Goal: Task Accomplishment & Management: Complete application form

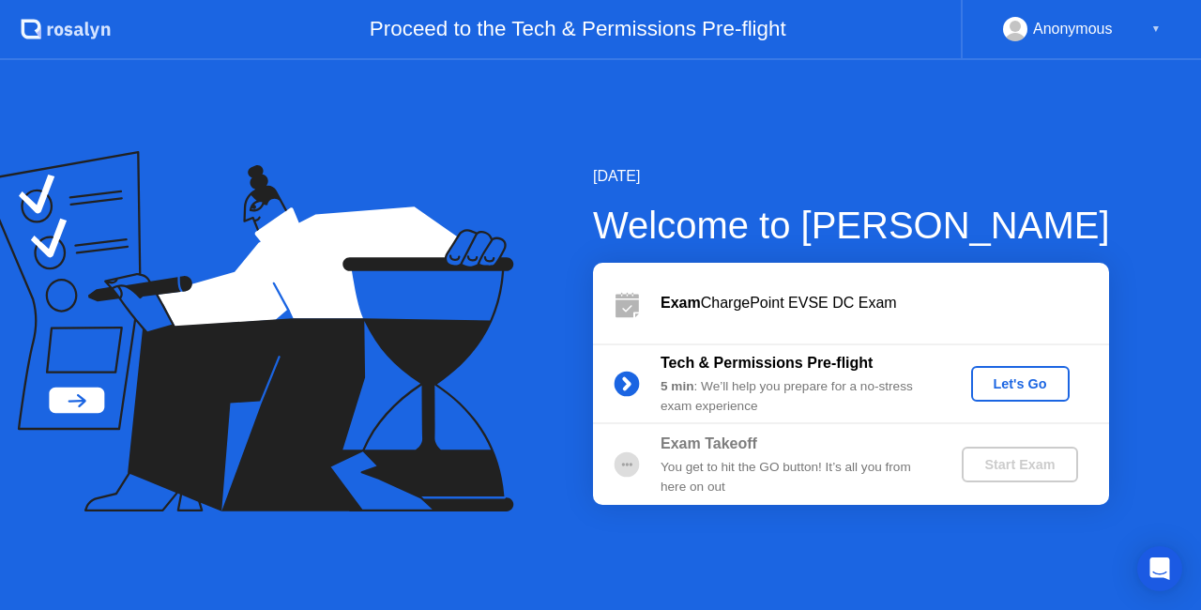
click at [1015, 381] on div "Let's Go" at bounding box center [1019, 383] width 83 height 15
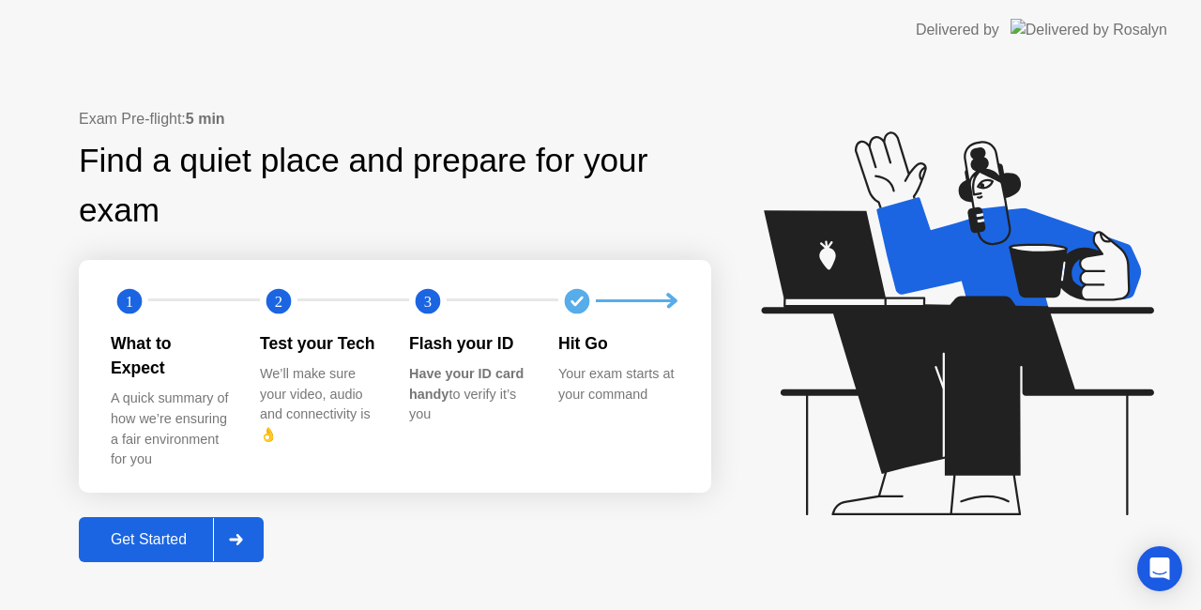
click at [159, 531] on div "Get Started" at bounding box center [148, 539] width 128 height 17
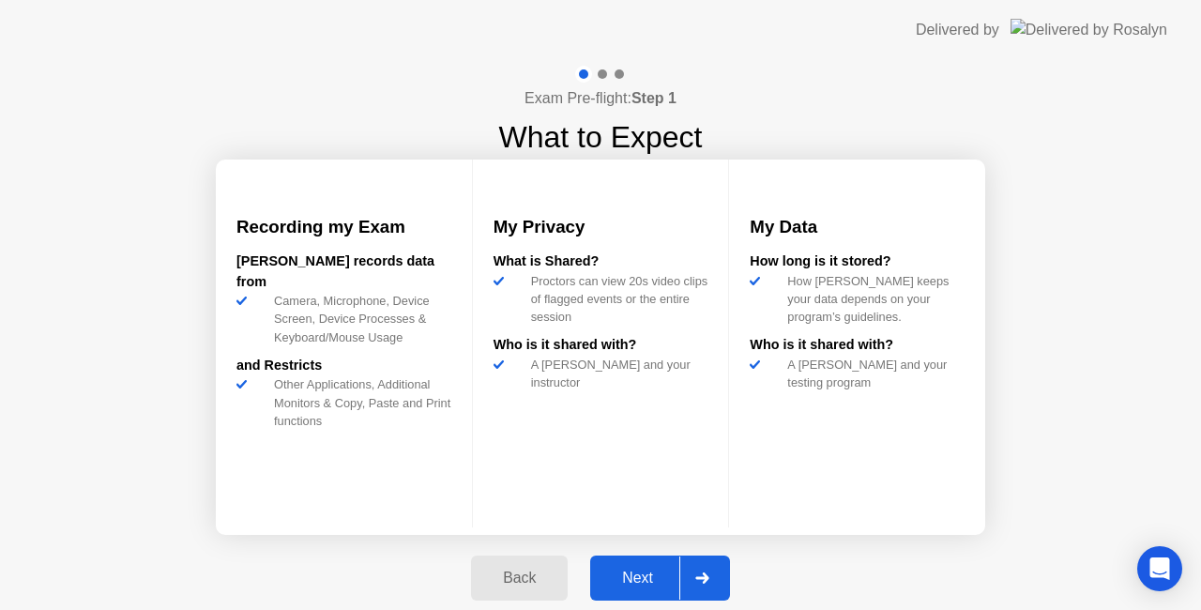
click at [636, 566] on button "Next" at bounding box center [660, 577] width 140 height 45
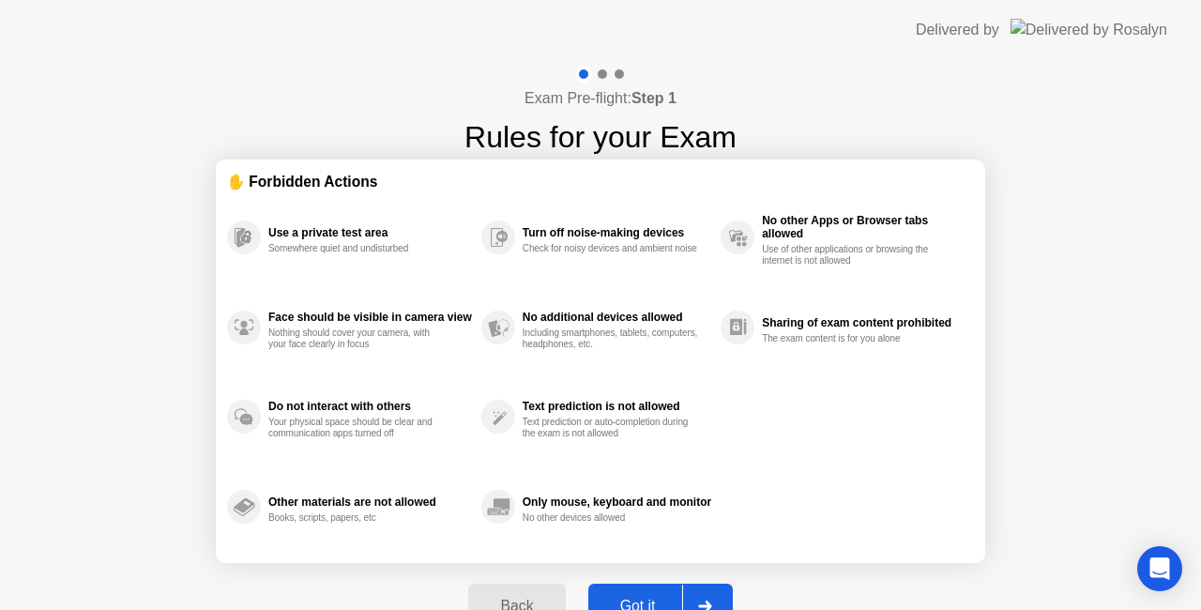
click at [641, 582] on div "Back Got it" at bounding box center [600, 606] width 286 height 86
click at [627, 588] on button "Got it" at bounding box center [660, 605] width 144 height 45
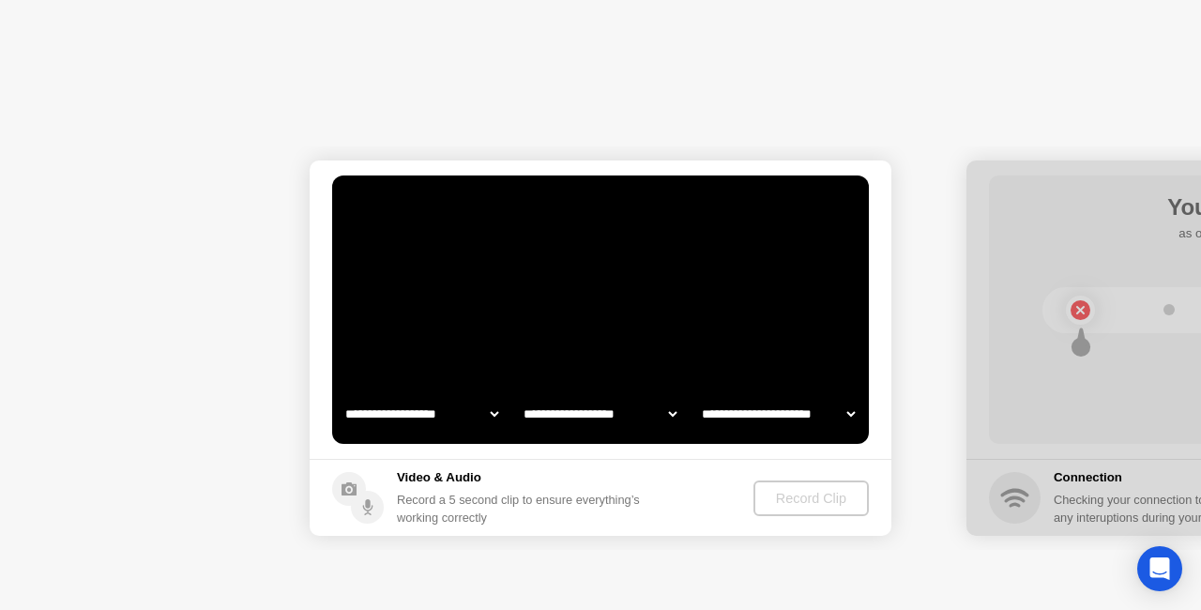
select select "**********"
select select "*******"
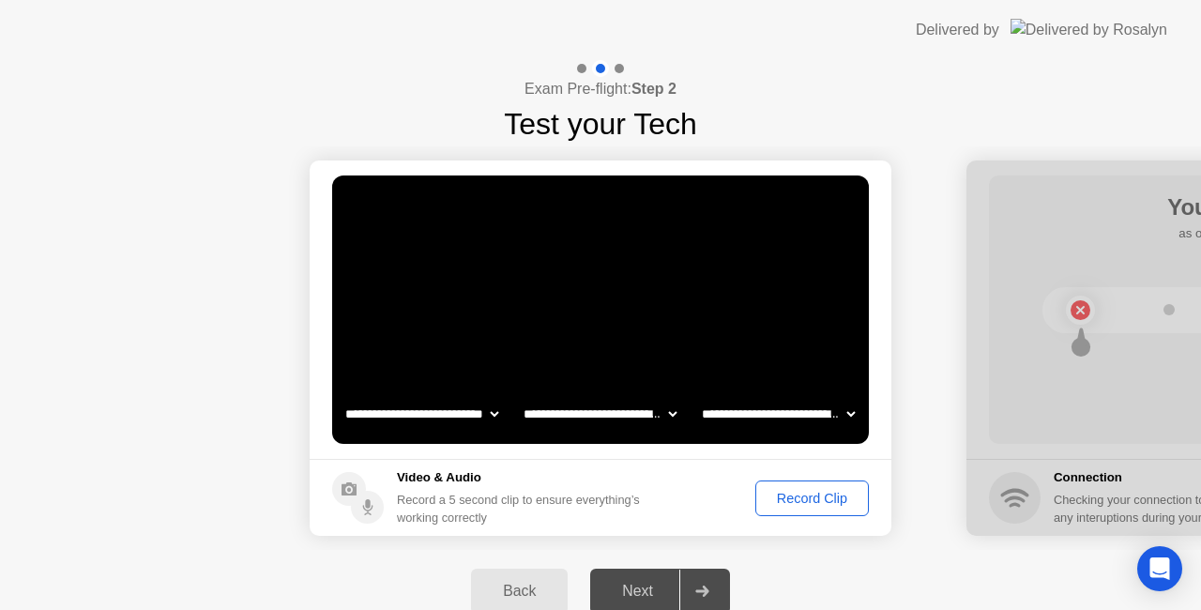
click at [789, 503] on div "Record Clip" at bounding box center [812, 498] width 100 height 15
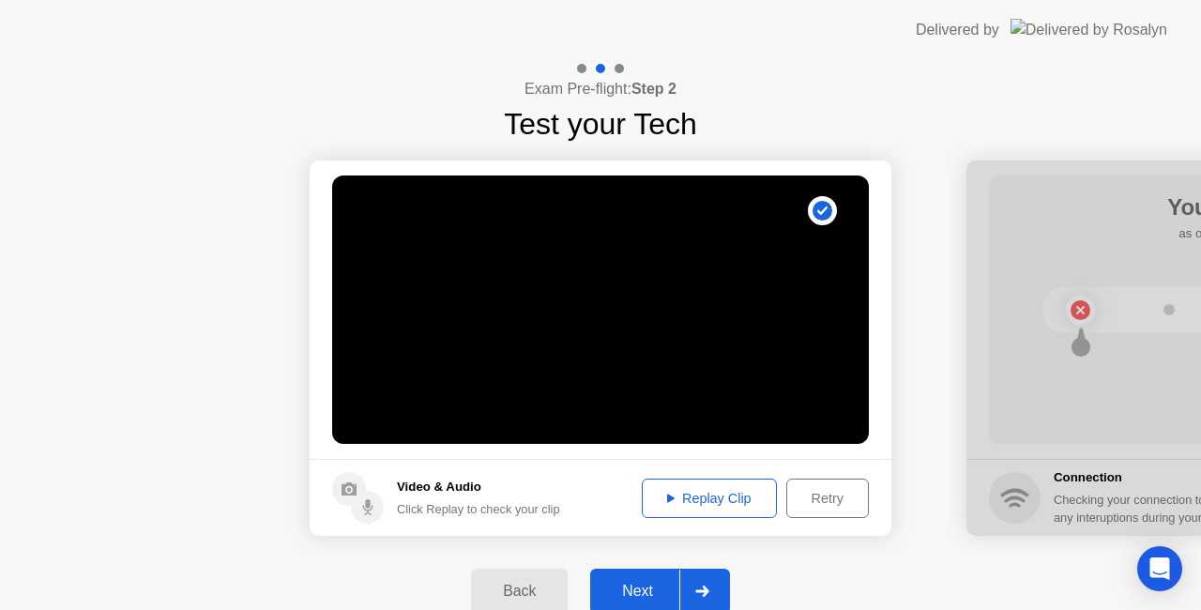
click at [665, 587] on div "Next" at bounding box center [637, 590] width 83 height 17
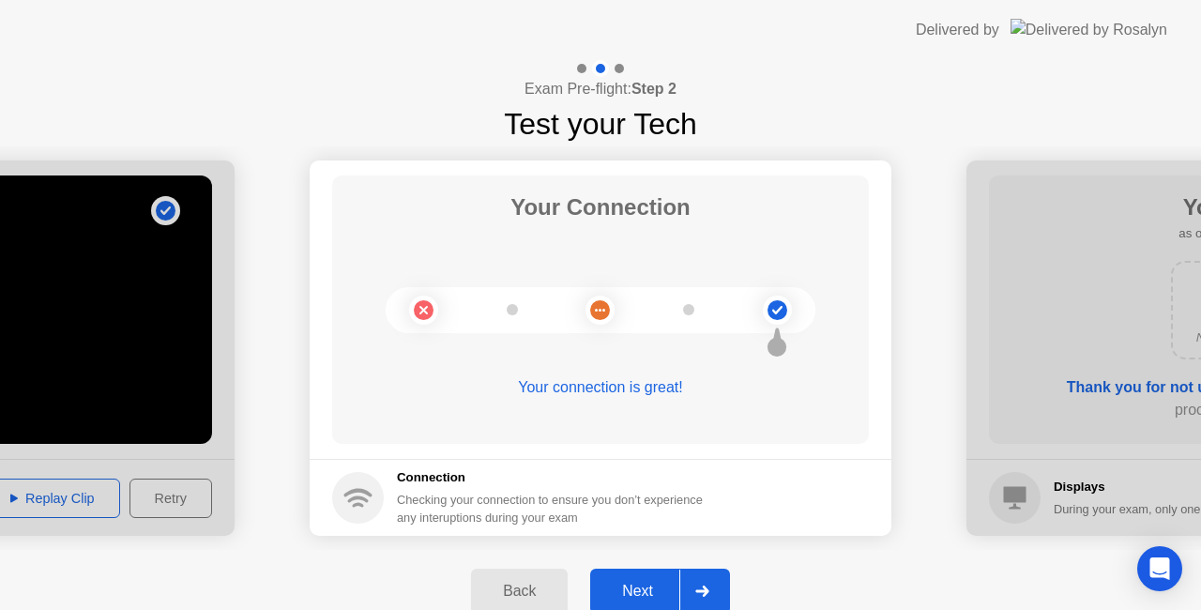
click at [653, 576] on button "Next" at bounding box center [660, 590] width 140 height 45
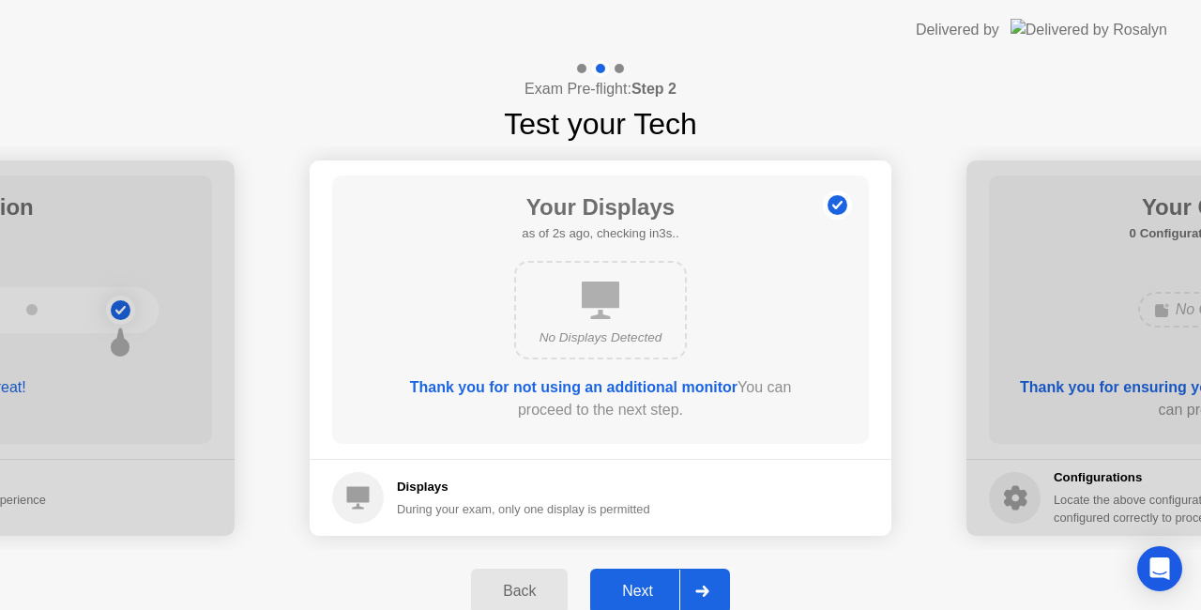
click at [645, 592] on div "Next" at bounding box center [637, 590] width 83 height 17
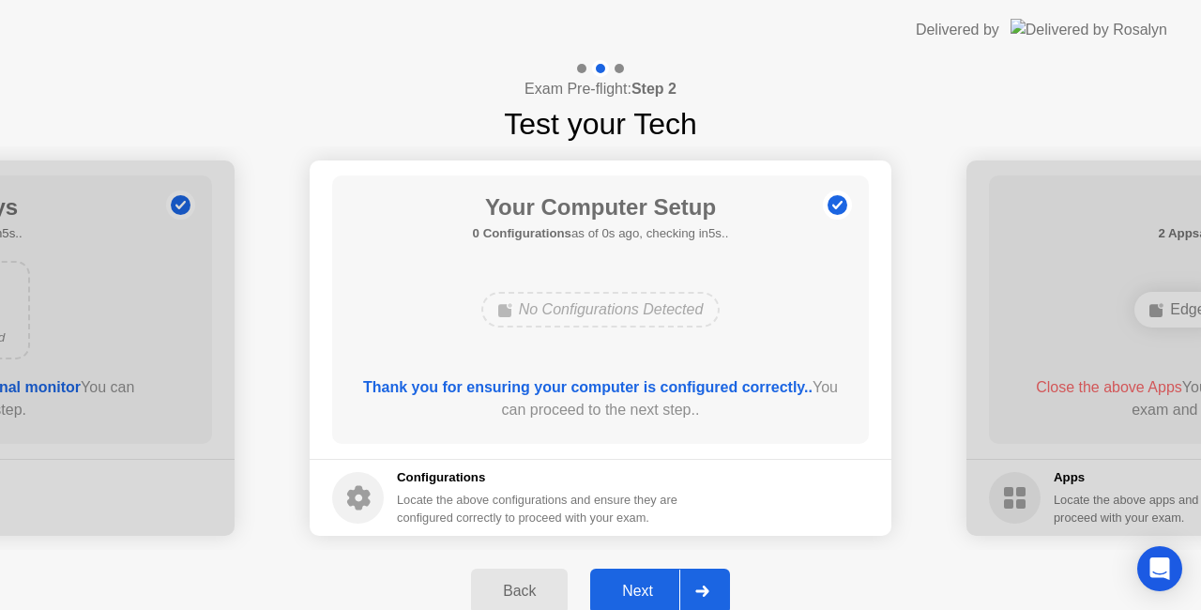
click at [642, 584] on div "Next" at bounding box center [637, 590] width 83 height 17
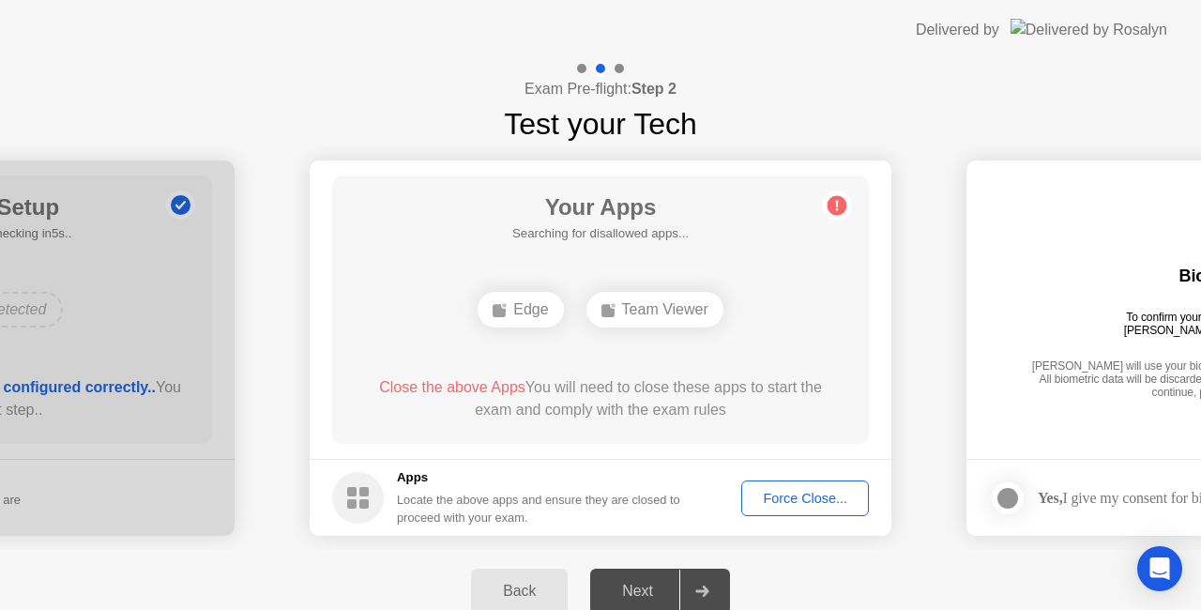
click at [804, 491] on div "Force Close..." at bounding box center [805, 498] width 114 height 15
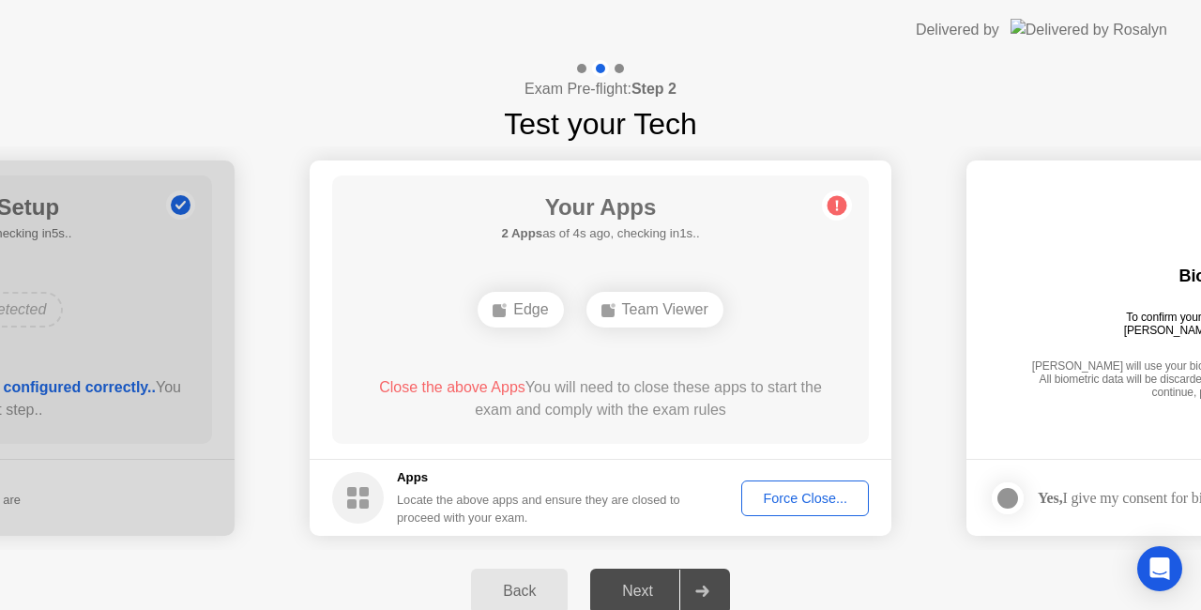
click at [767, 491] on div "Force Close..." at bounding box center [805, 498] width 114 height 15
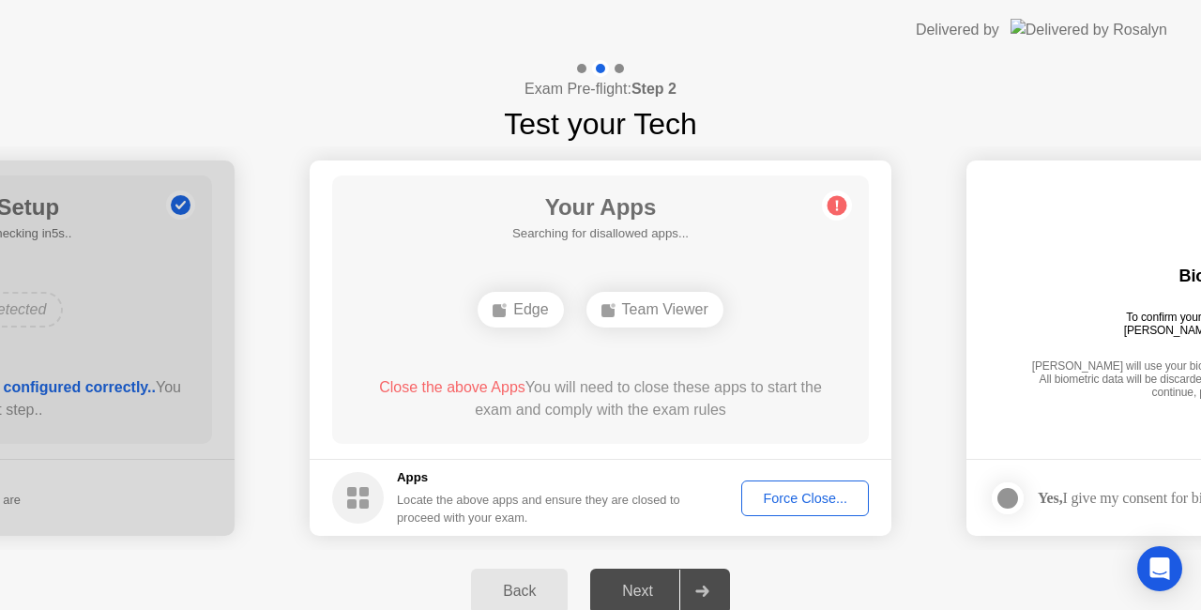
click at [797, 491] on div "Force Close..." at bounding box center [805, 498] width 114 height 15
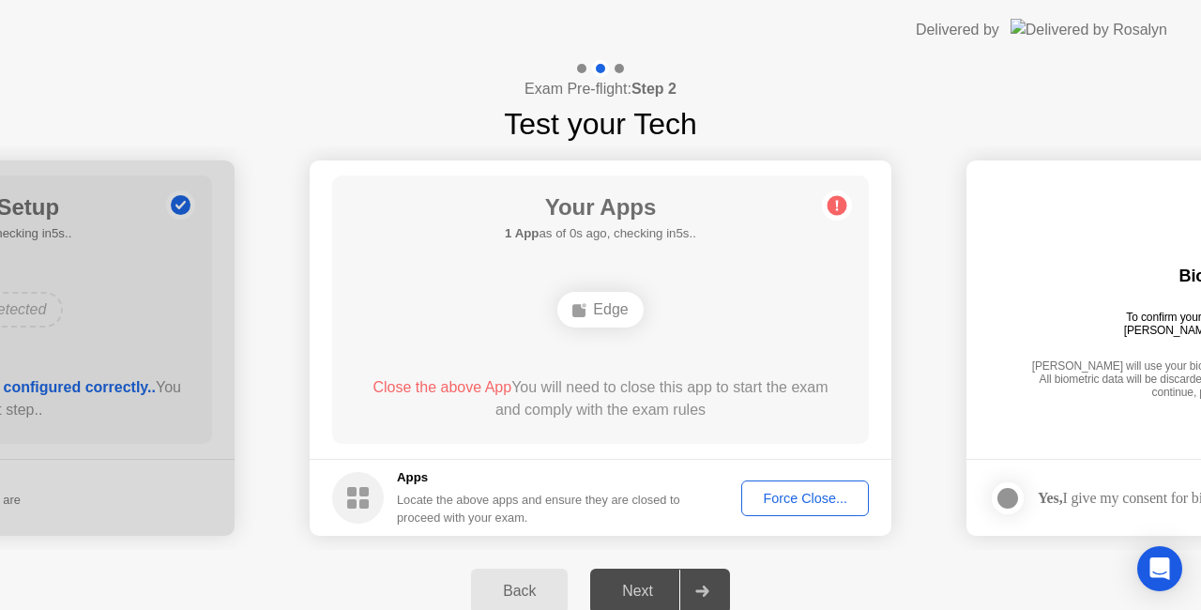
click at [782, 496] on div "Force Close..." at bounding box center [805, 498] width 114 height 15
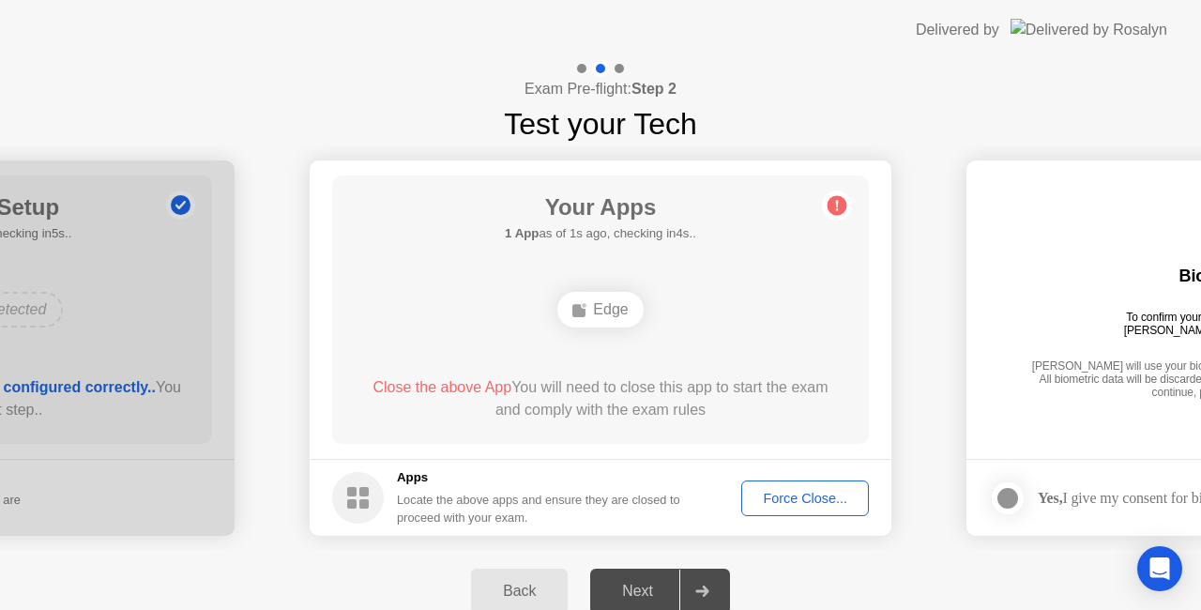
click at [787, 505] on div "Force Close..." at bounding box center [805, 498] width 114 height 15
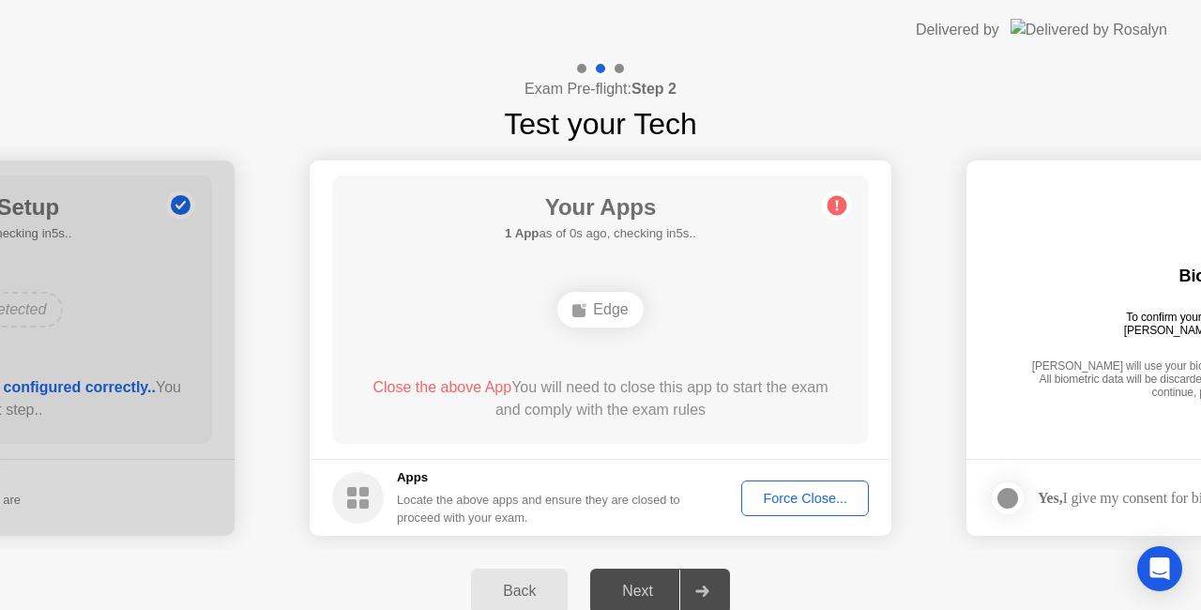
click at [662, 592] on div "Next" at bounding box center [637, 590] width 83 height 17
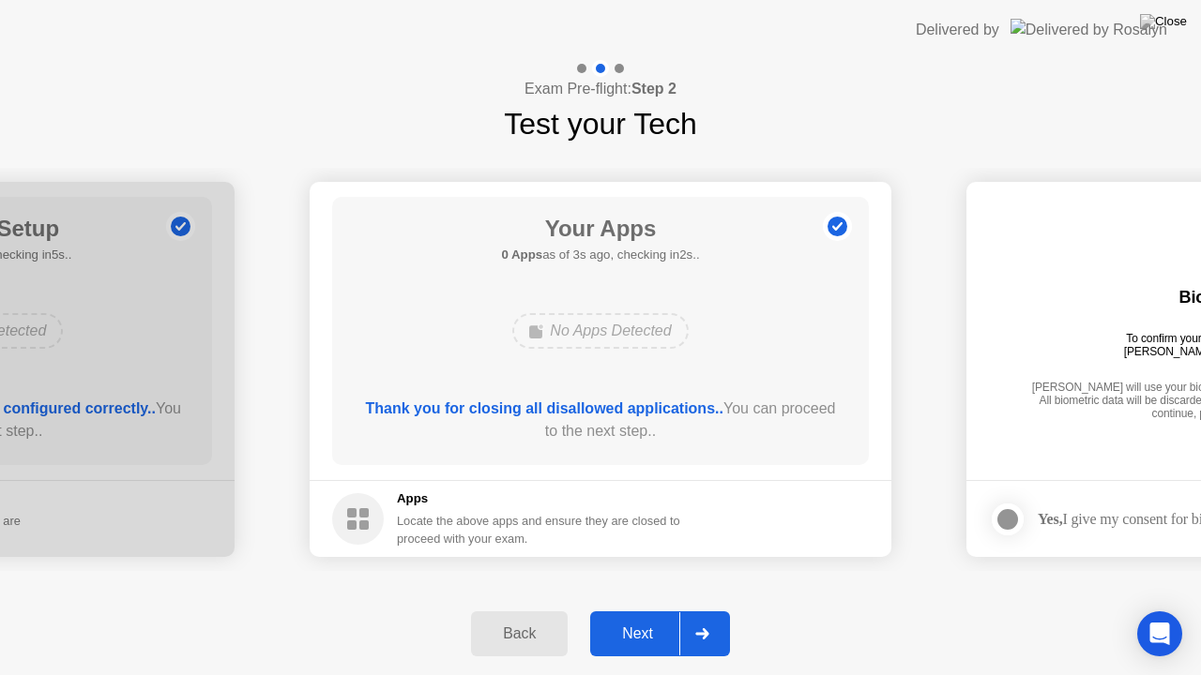
click at [634, 609] on div "Next" at bounding box center [637, 634] width 83 height 17
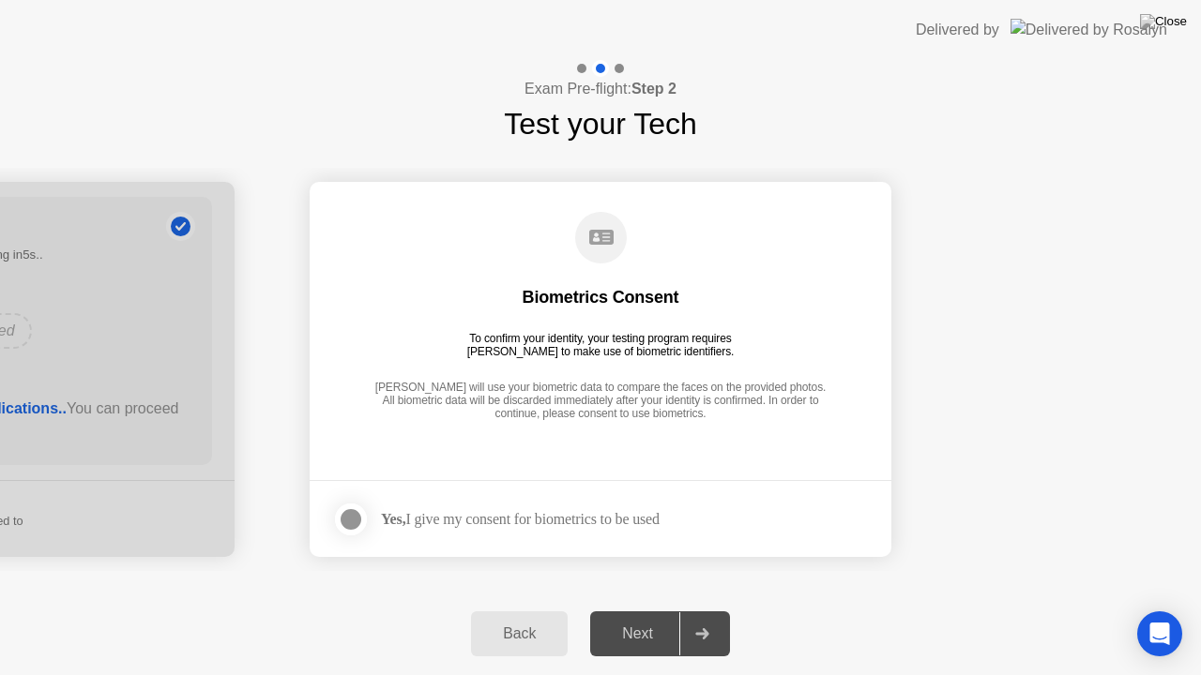
click at [356, 518] on div at bounding box center [351, 519] width 23 height 23
click at [638, 609] on div "Next" at bounding box center [637, 634] width 83 height 17
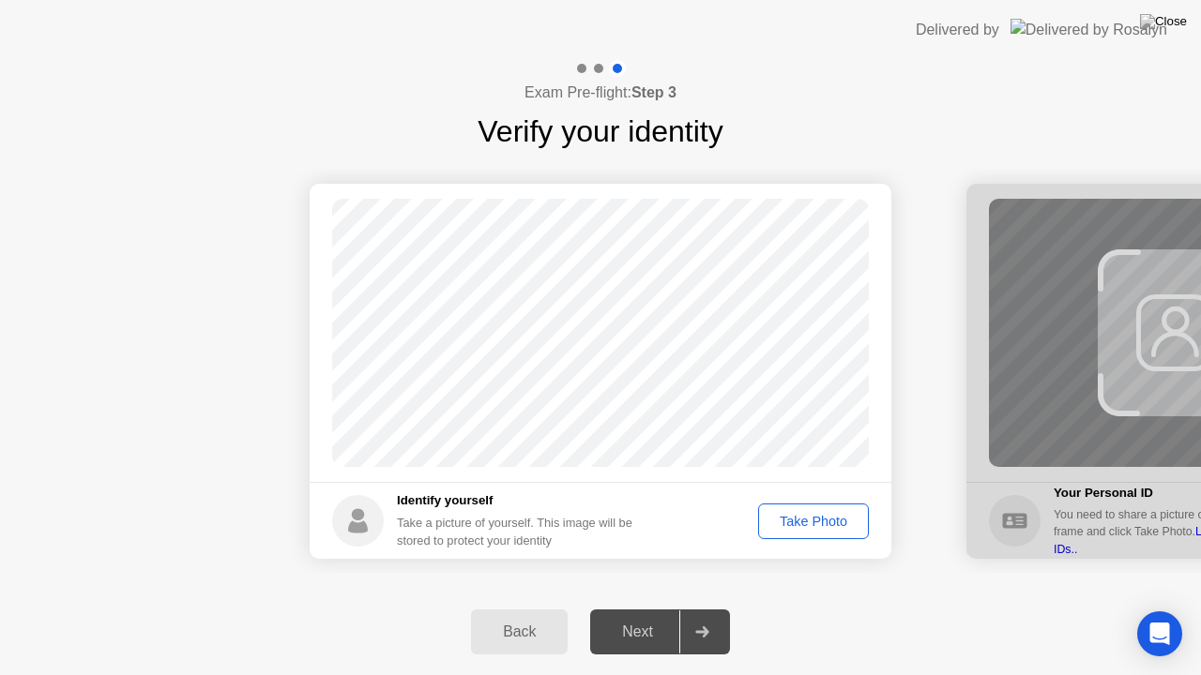
click at [797, 520] on div "Take Photo" at bounding box center [813, 521] width 98 height 15
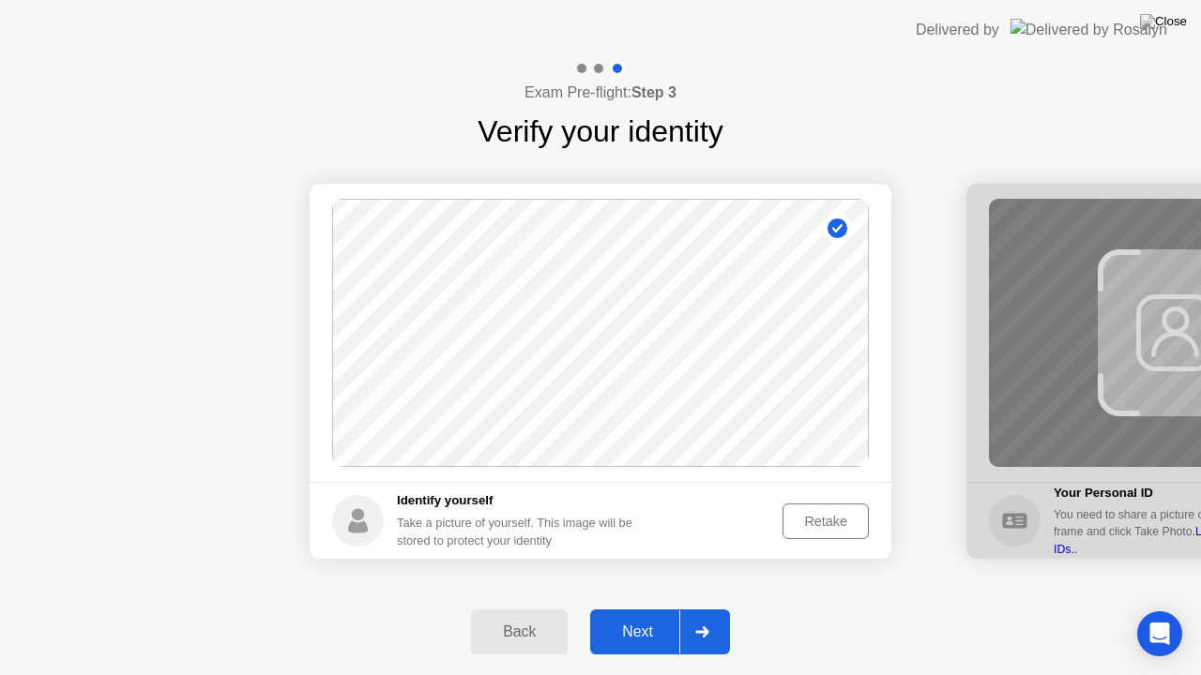
click at [639, 609] on div "Next" at bounding box center [637, 632] width 83 height 17
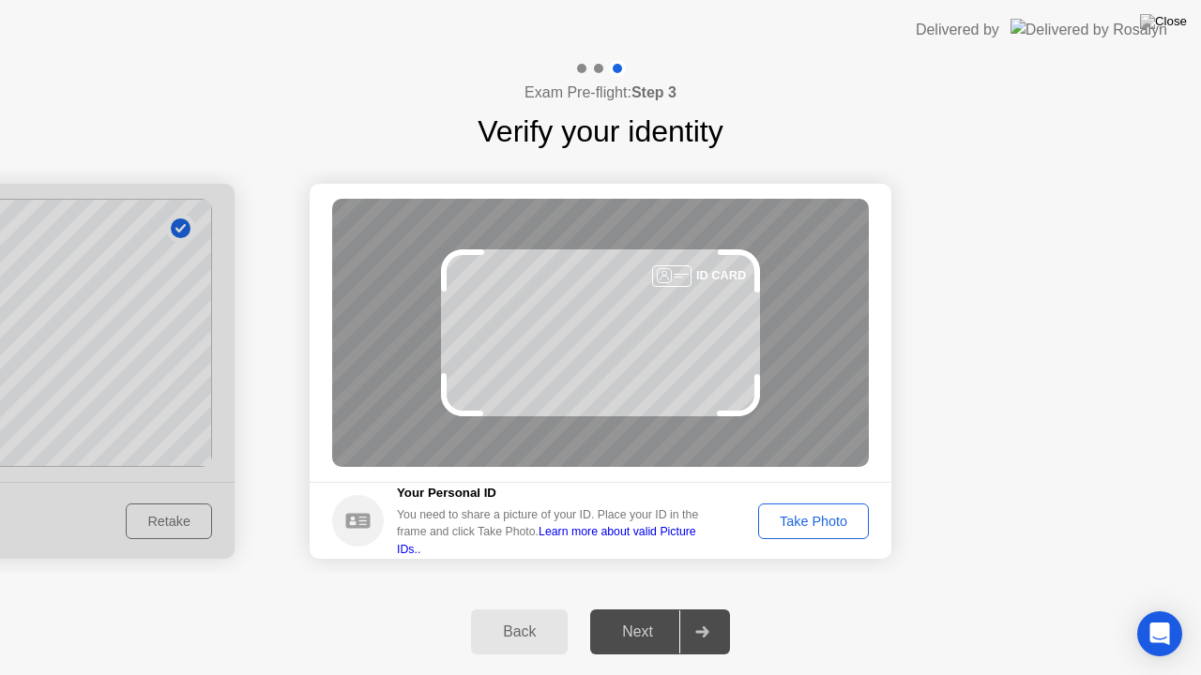
click at [816, 516] on div "Take Photo" at bounding box center [813, 521] width 98 height 15
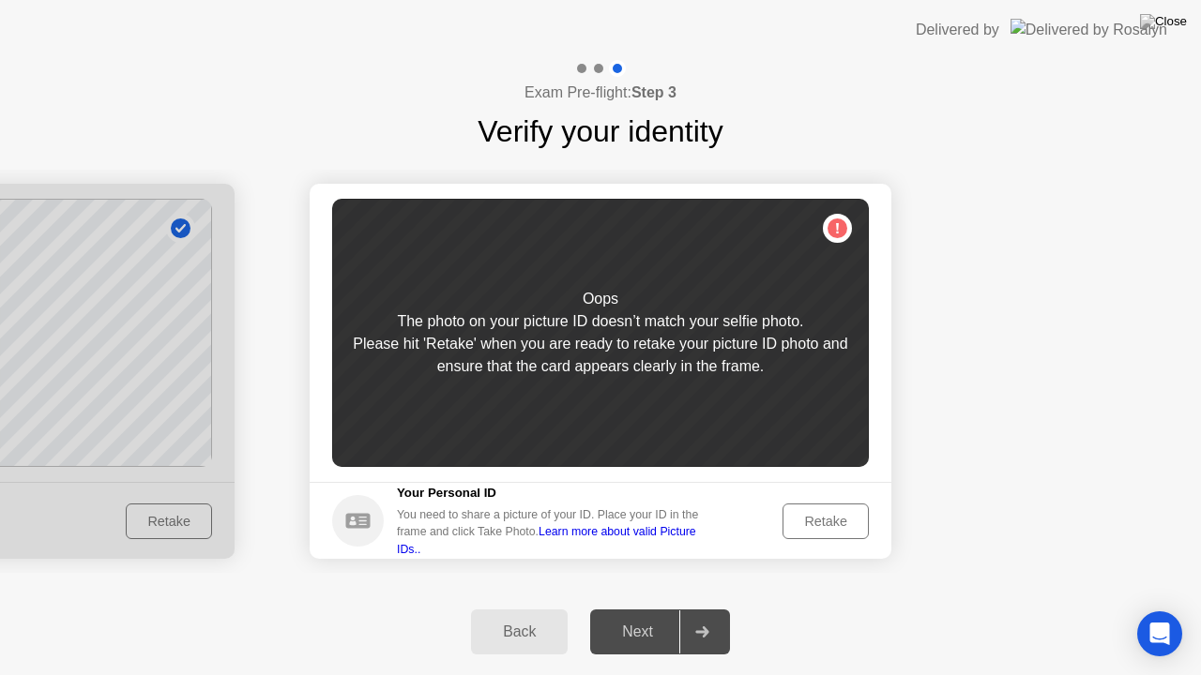
click at [816, 516] on div "Retake" at bounding box center [825, 521] width 73 height 15
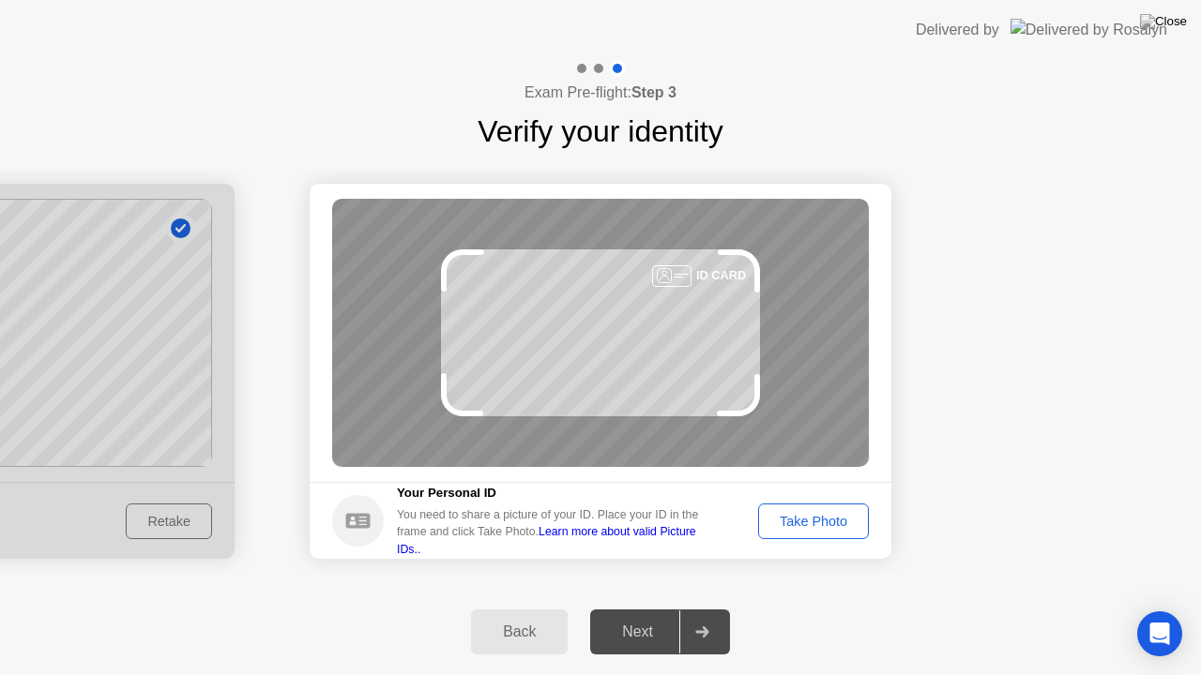
click at [816, 516] on div "Take Photo" at bounding box center [813, 521] width 98 height 15
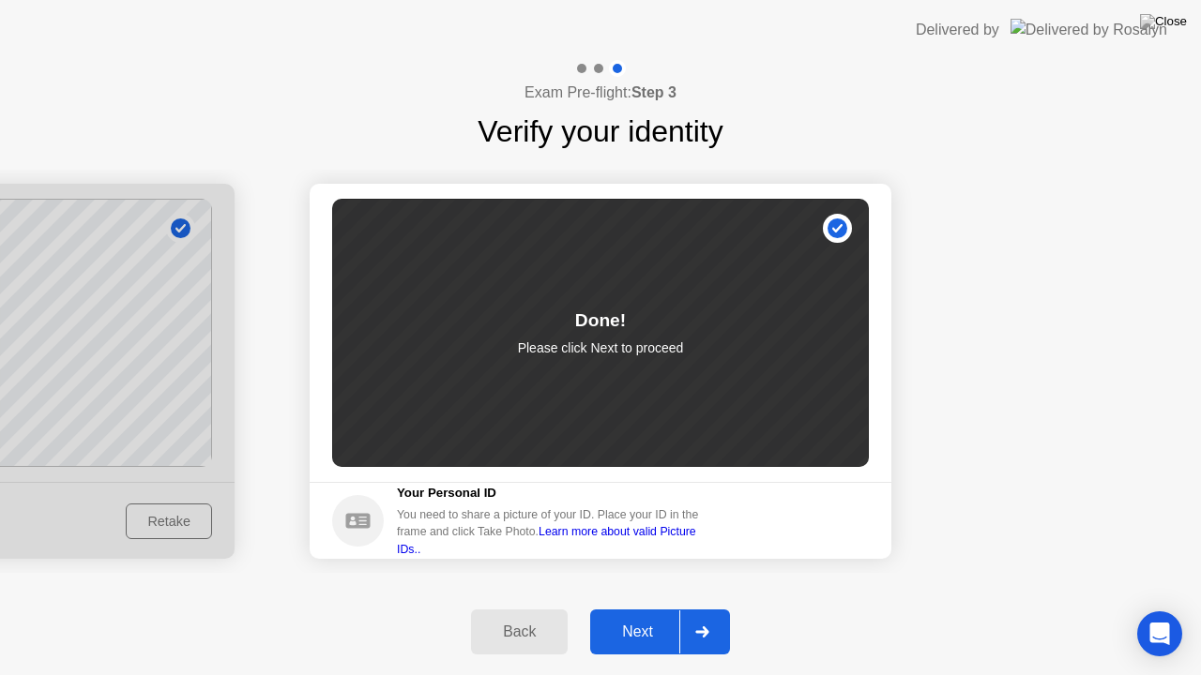
click at [639, 609] on div "Next" at bounding box center [637, 632] width 83 height 17
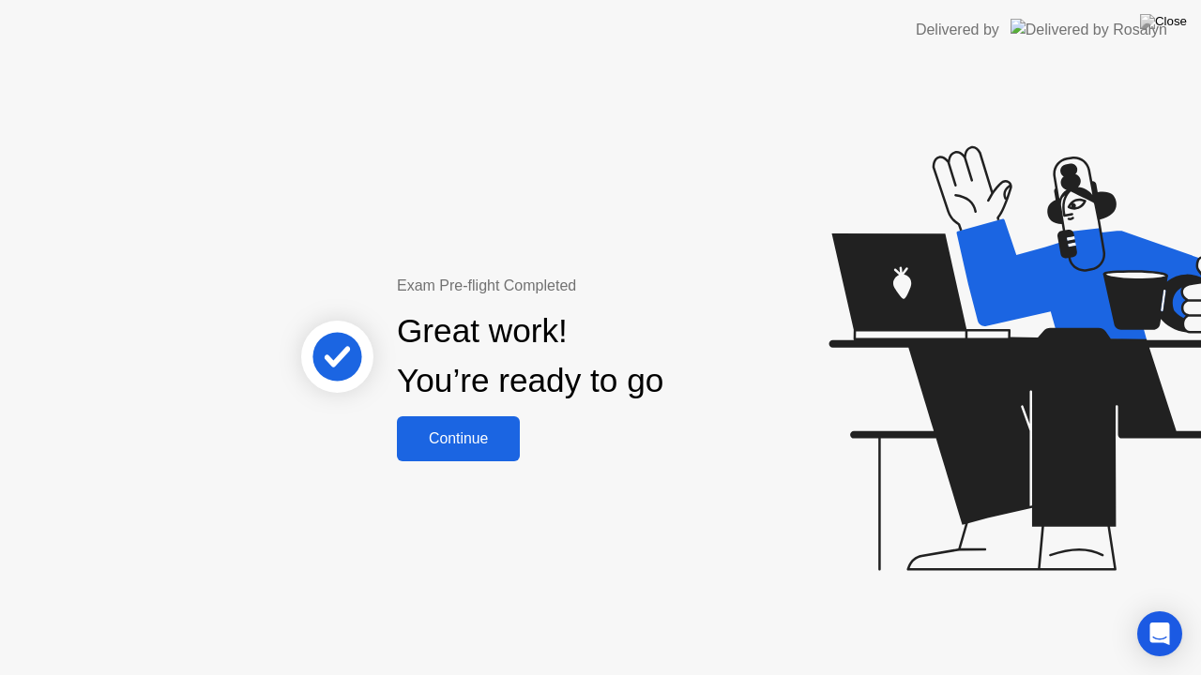
click at [476, 441] on div "Continue" at bounding box center [458, 439] width 112 height 17
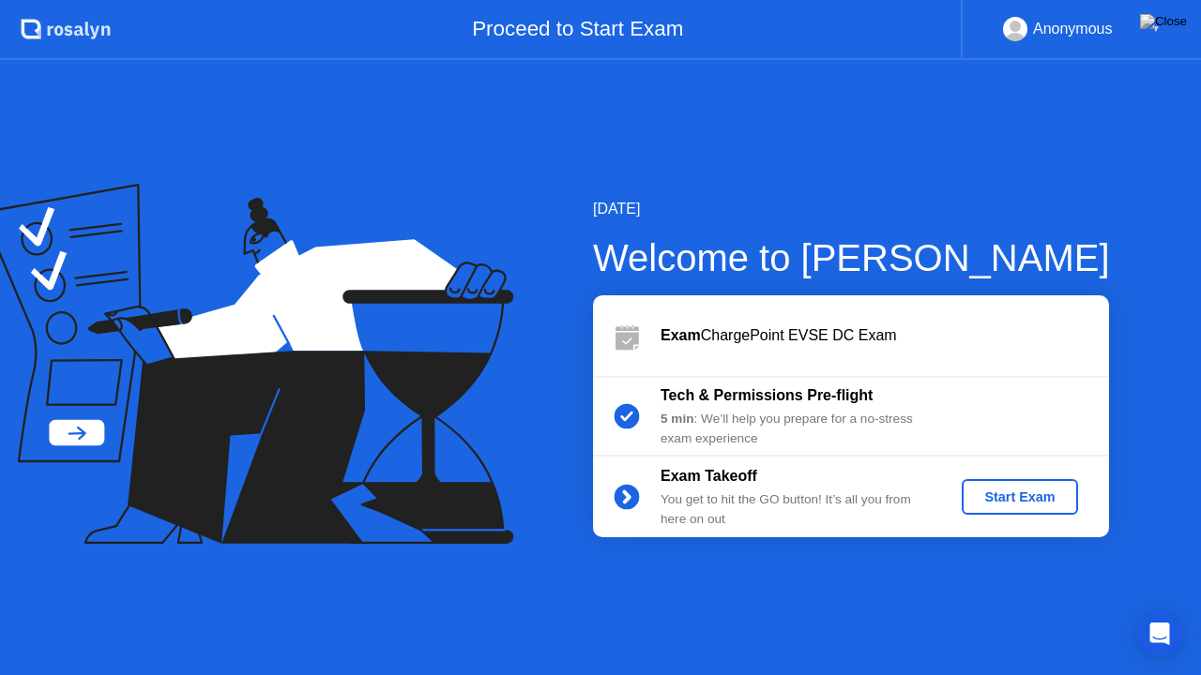
click at [1041, 497] on div "Start Exam" at bounding box center [1019, 497] width 100 height 15
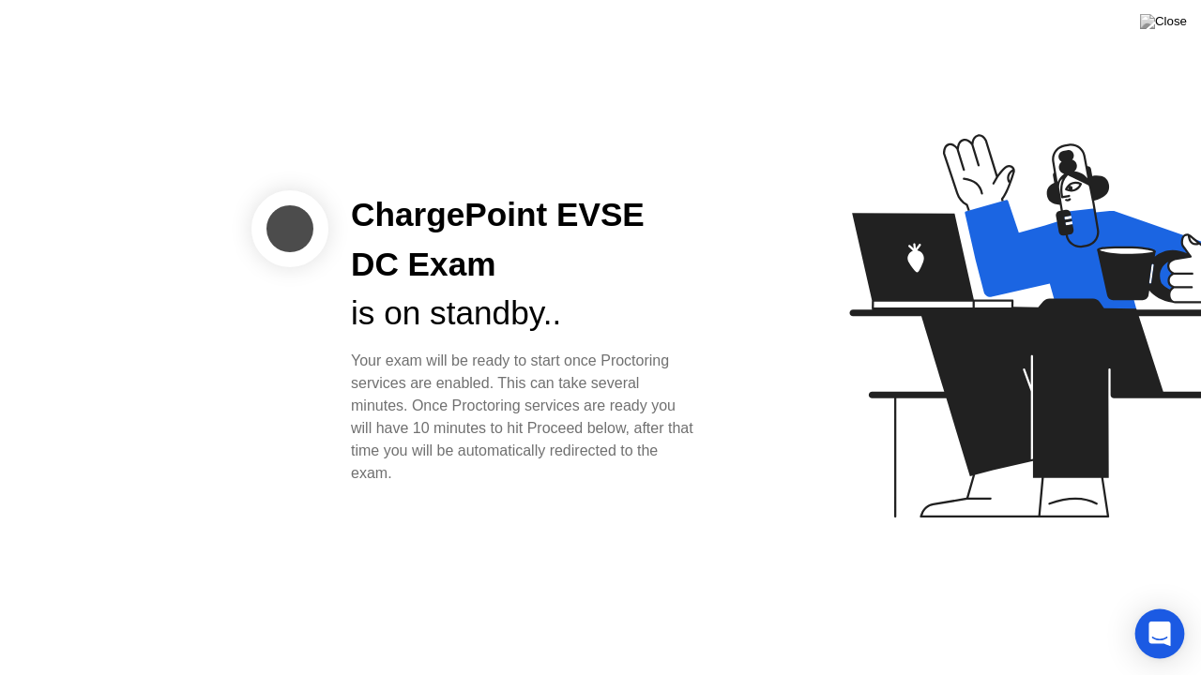
click at [1171, 609] on div "Open Intercom Messenger" at bounding box center [1160, 635] width 50 height 50
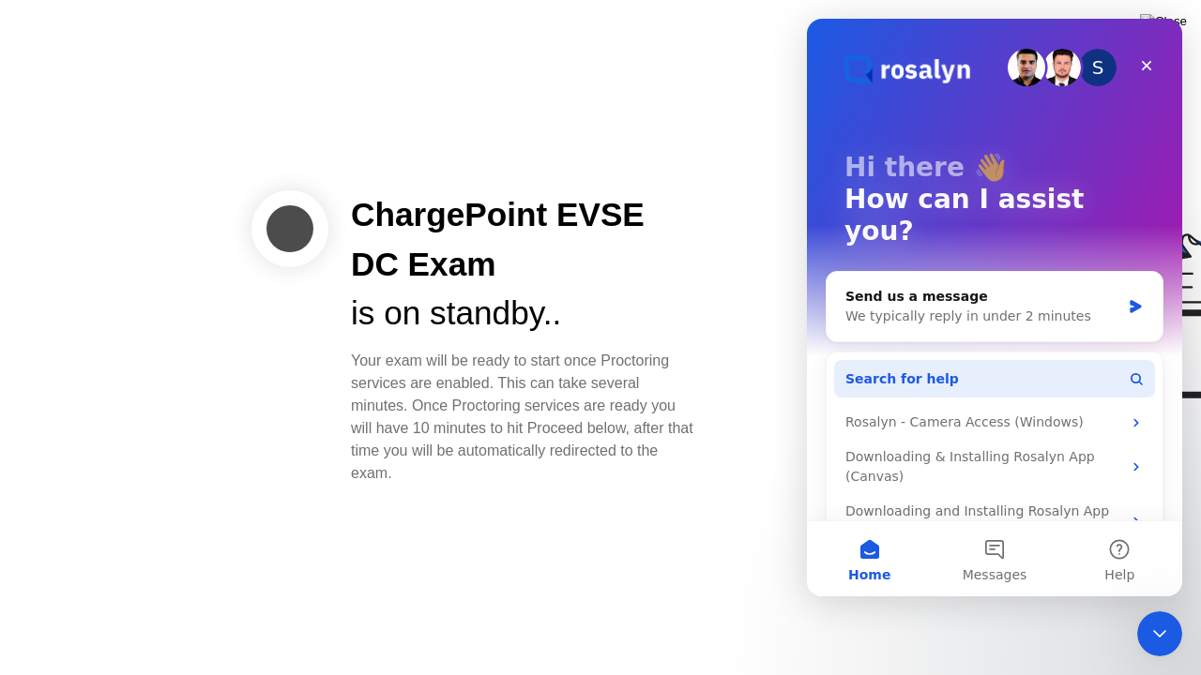
click at [1138, 371] on icon "Intercom messenger" at bounding box center [1135, 378] width 15 height 15
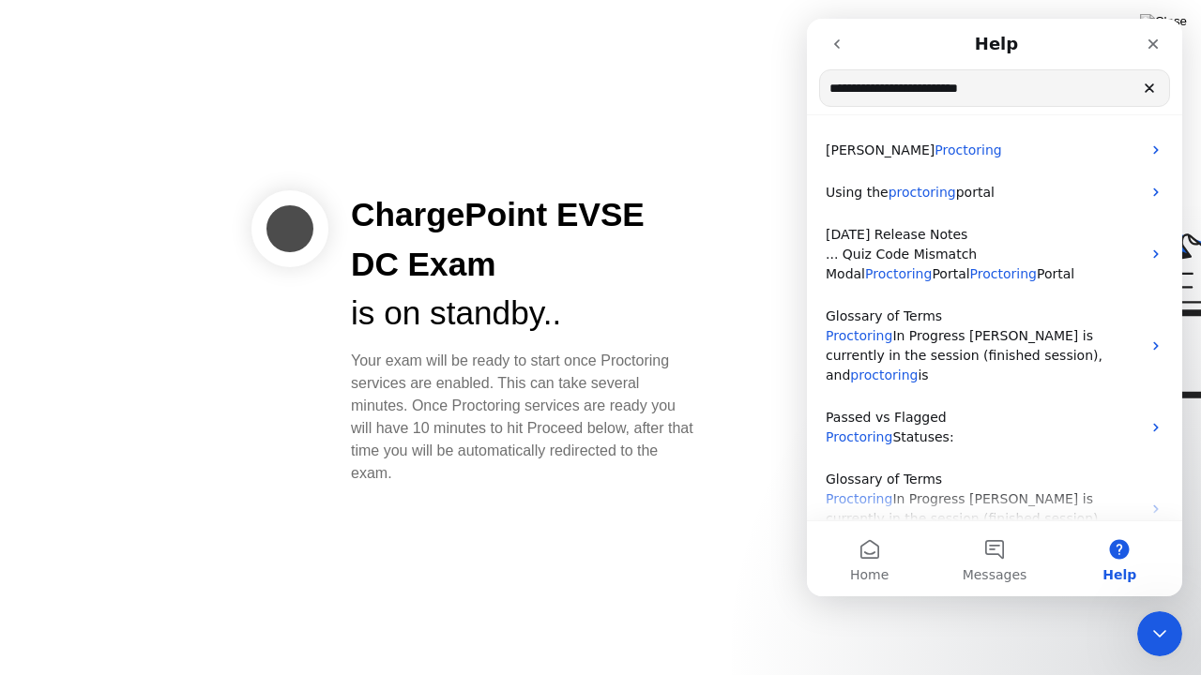
click at [1061, 88] on input "**********" at bounding box center [994, 88] width 349 height 36
type input "*"
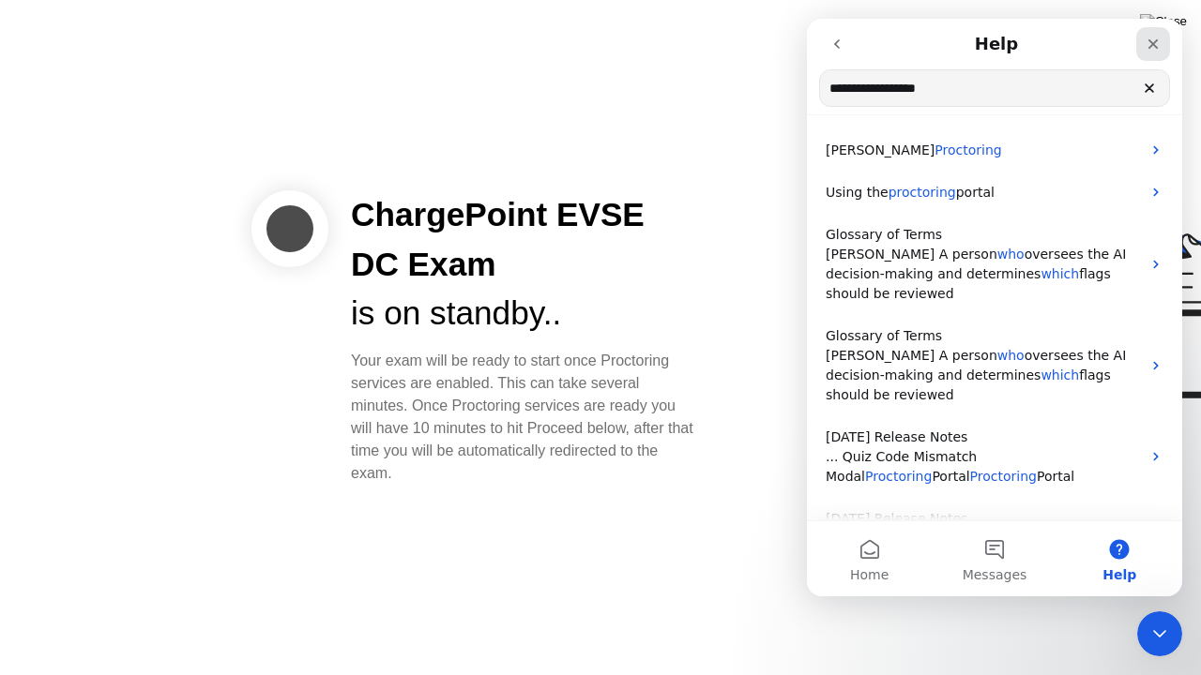
type input "**********"
click at [1146, 39] on icon "Close" at bounding box center [1152, 44] width 15 height 15
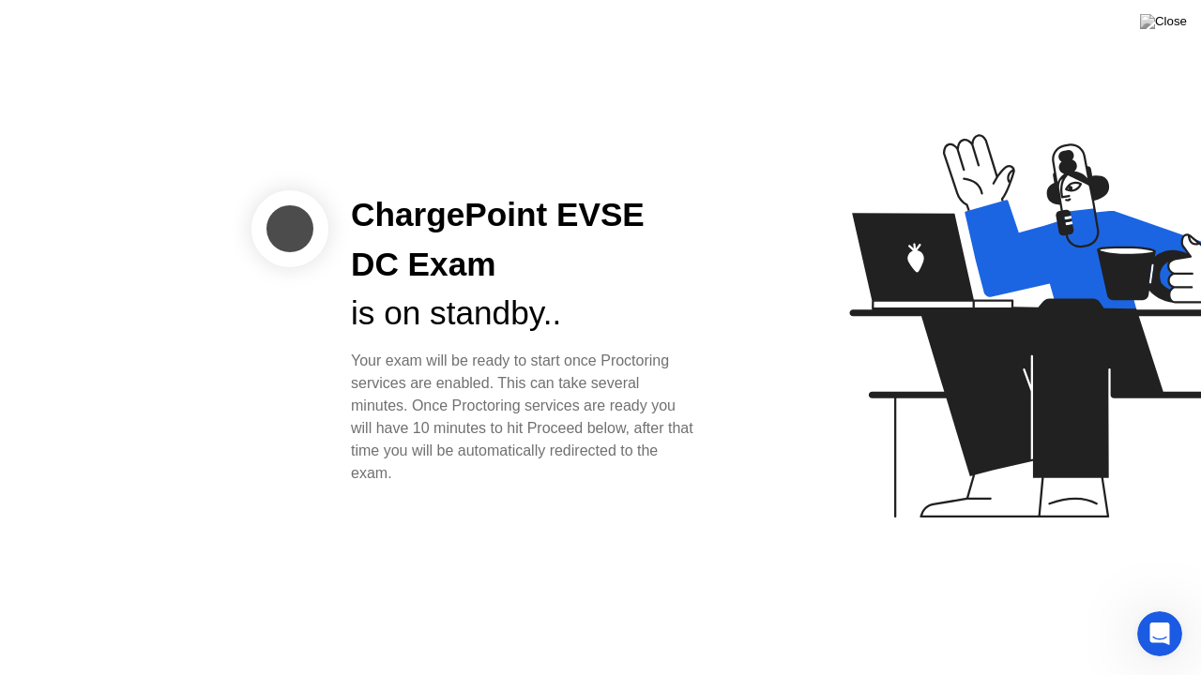
click at [763, 185] on div at bounding box center [953, 338] width 484 height 487
